Goal: Task Accomplishment & Management: Complete application form

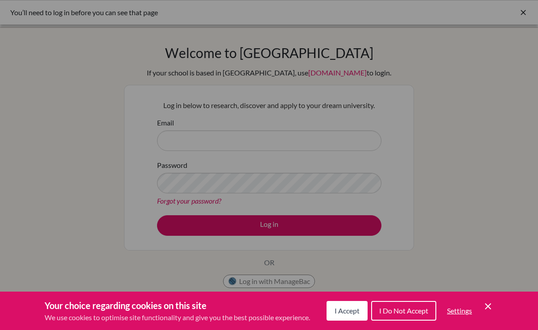
click at [350, 320] on button "I Accept" at bounding box center [347, 311] width 41 height 20
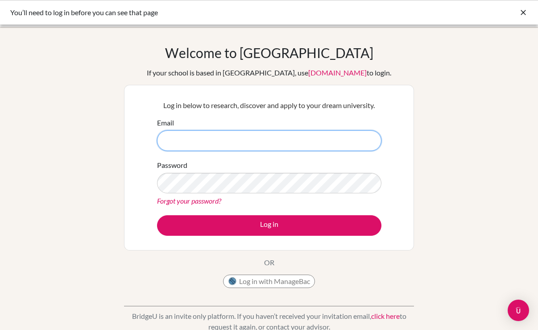
click at [246, 140] on input "Email" at bounding box center [269, 140] width 225 height 21
type input "[PERSON_NAME][EMAIL_ADDRESS][DOMAIN_NAME]"
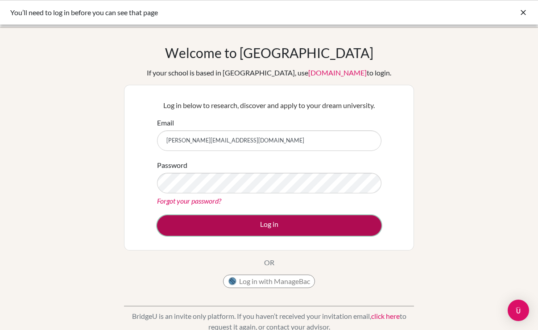
click at [250, 225] on button "Log in" at bounding box center [269, 225] width 225 height 21
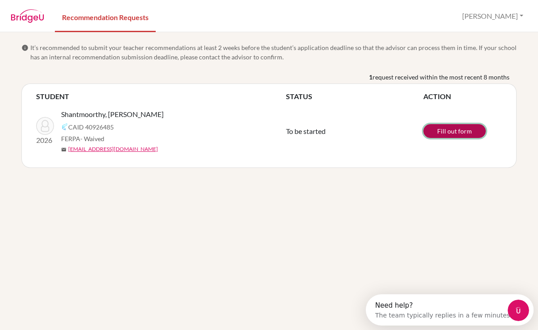
click at [452, 132] on link "Fill out form" at bounding box center [455, 131] width 63 height 14
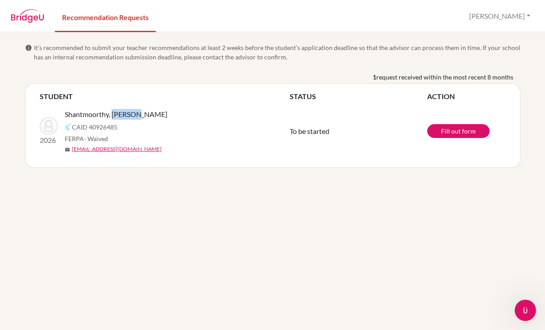
drag, startPoint x: 112, startPoint y: 115, endPoint x: 139, endPoint y: 114, distance: 27.2
click at [140, 115] on div "Shantmoorthy, [PERSON_NAME]" at bounding box center [181, 114] width 232 height 11
copy span "[PERSON_NAME]"
